Goal: Task Accomplishment & Management: Manage account settings

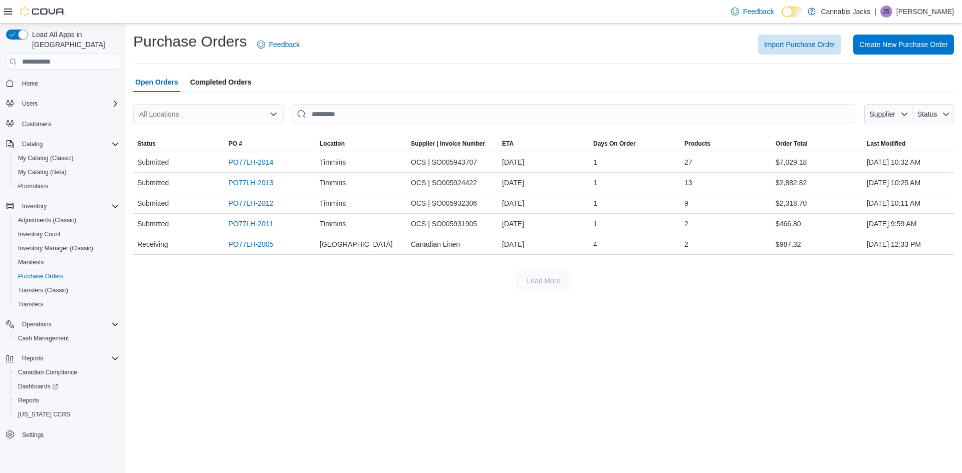
click at [905, 11] on div "| JS Jeremy Secord" at bounding box center [914, 12] width 80 height 12
click at [890, 93] on span "Sign Out" at bounding box center [889, 98] width 27 height 10
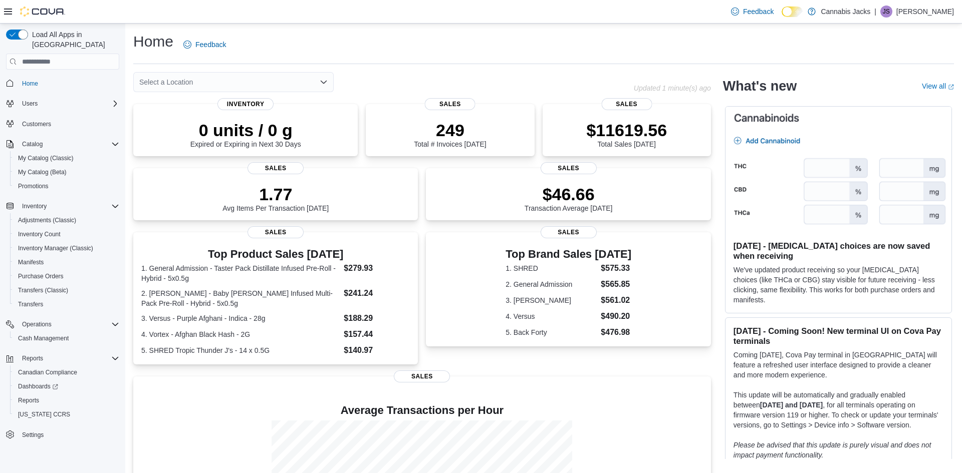
click at [930, 11] on p "Jeremy Secord" at bounding box center [925, 12] width 58 height 12
click at [887, 98] on span "Sign Out" at bounding box center [889, 98] width 27 height 10
